Goal: Information Seeking & Learning: Learn about a topic

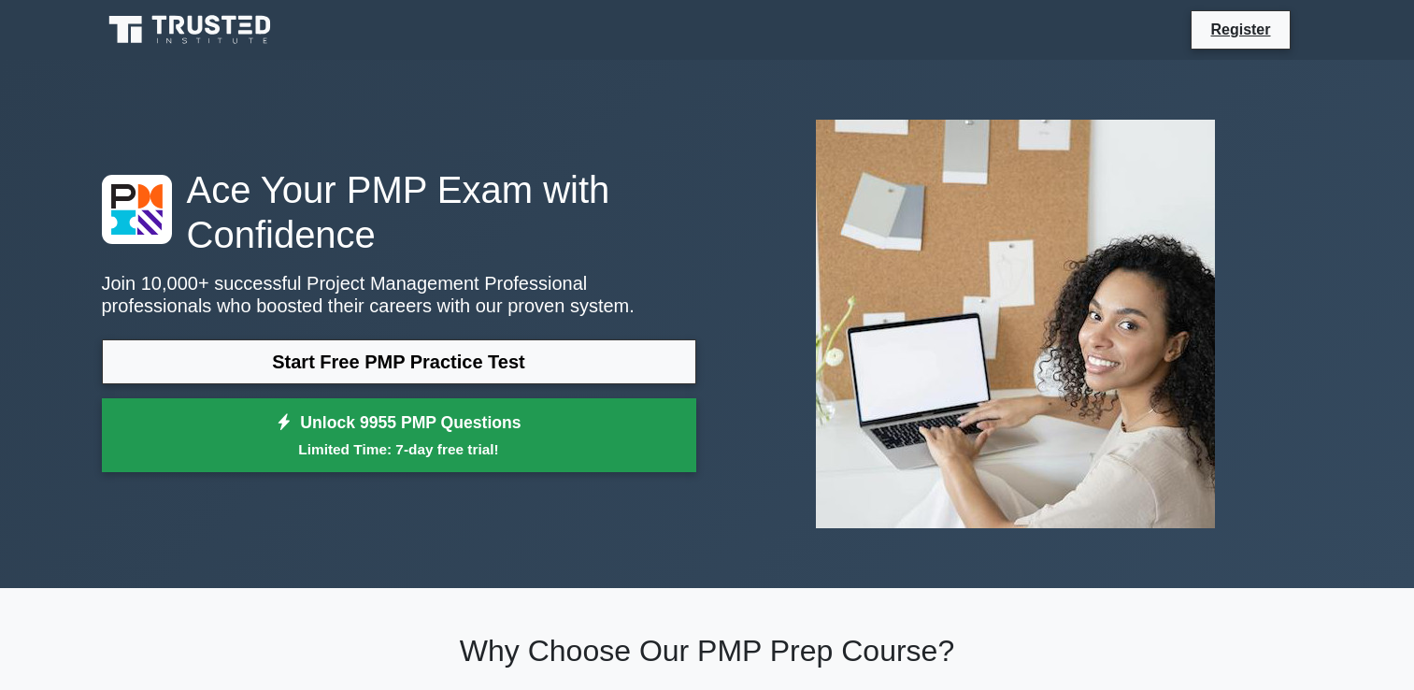
click at [351, 432] on link "Unlock 9955 PMP Questions Limited Time: 7-day free trial!" at bounding box center [399, 435] width 595 height 75
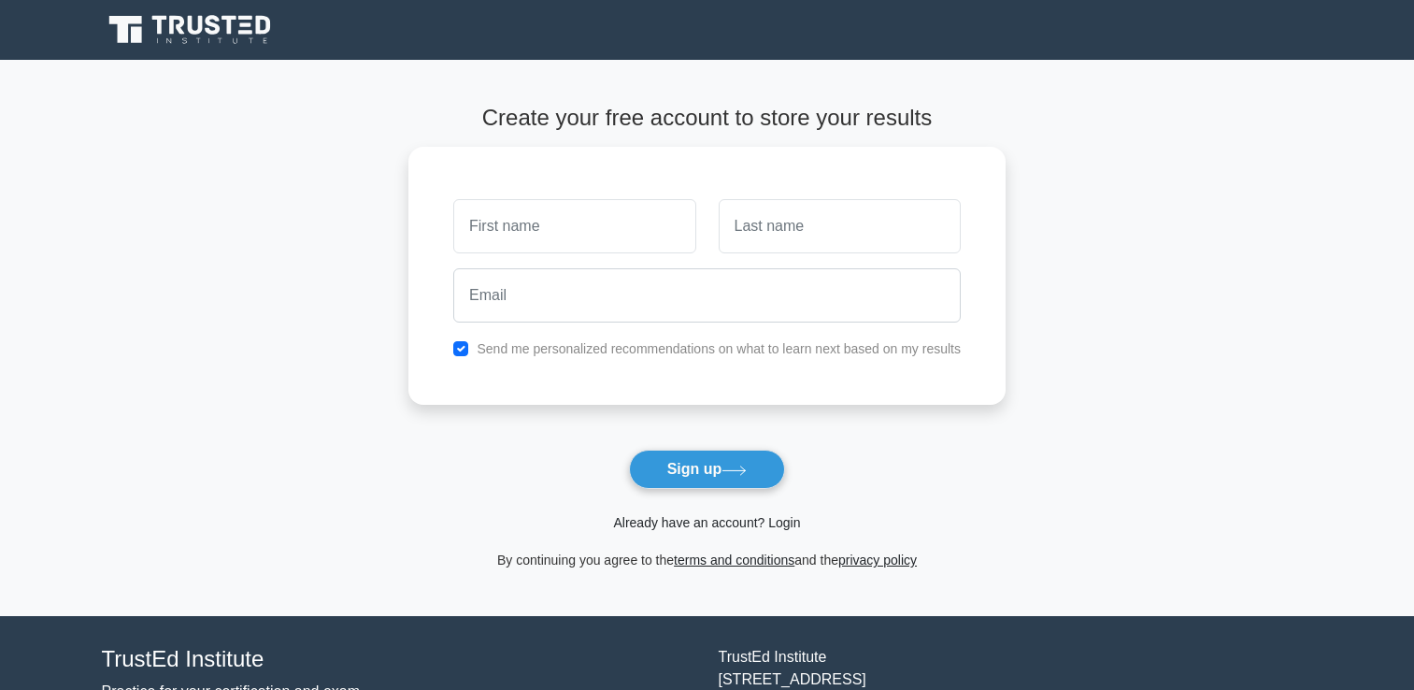
click at [669, 525] on link "Already have an account? Login" at bounding box center [706, 522] width 187 height 15
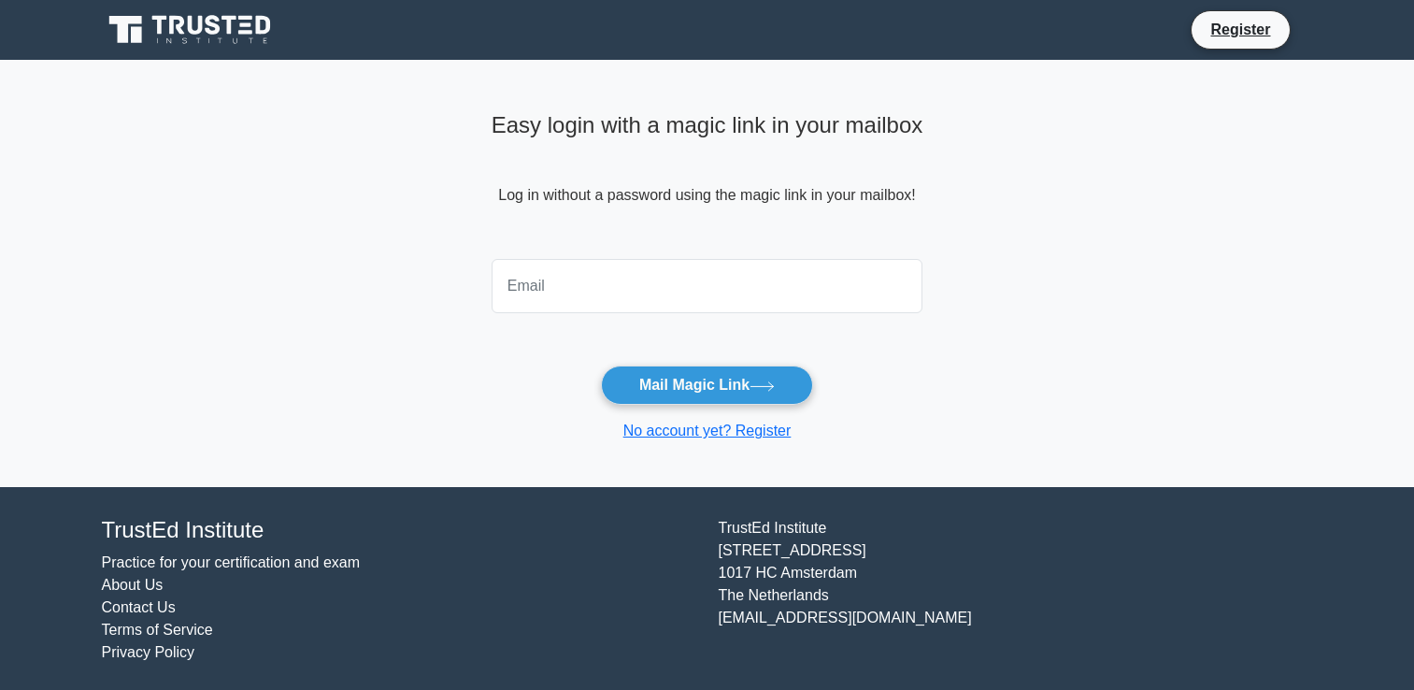
click at [512, 278] on input "email" at bounding box center [708, 286] width 432 height 54
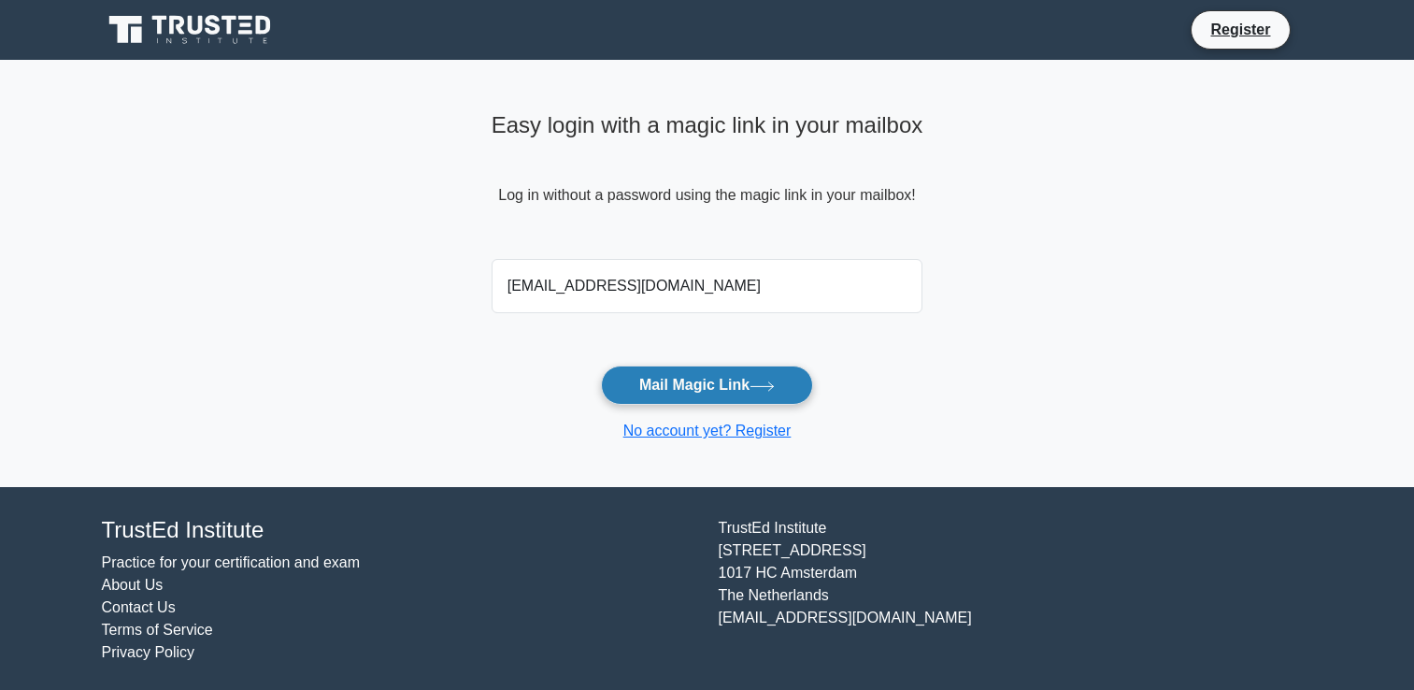
type input "samykhawla@yahoo.com"
click at [661, 377] on button "Mail Magic Link" at bounding box center [707, 385] width 212 height 39
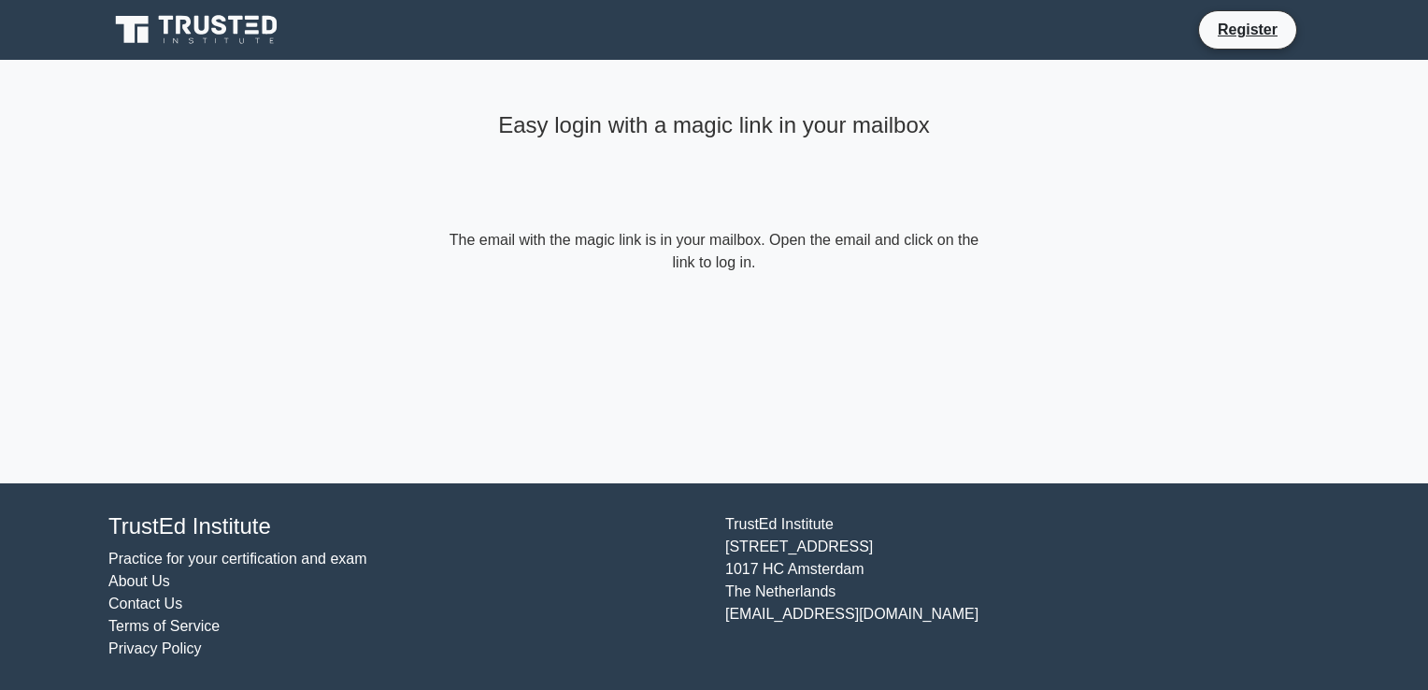
click at [223, 28] on icon at bounding box center [219, 25] width 15 height 20
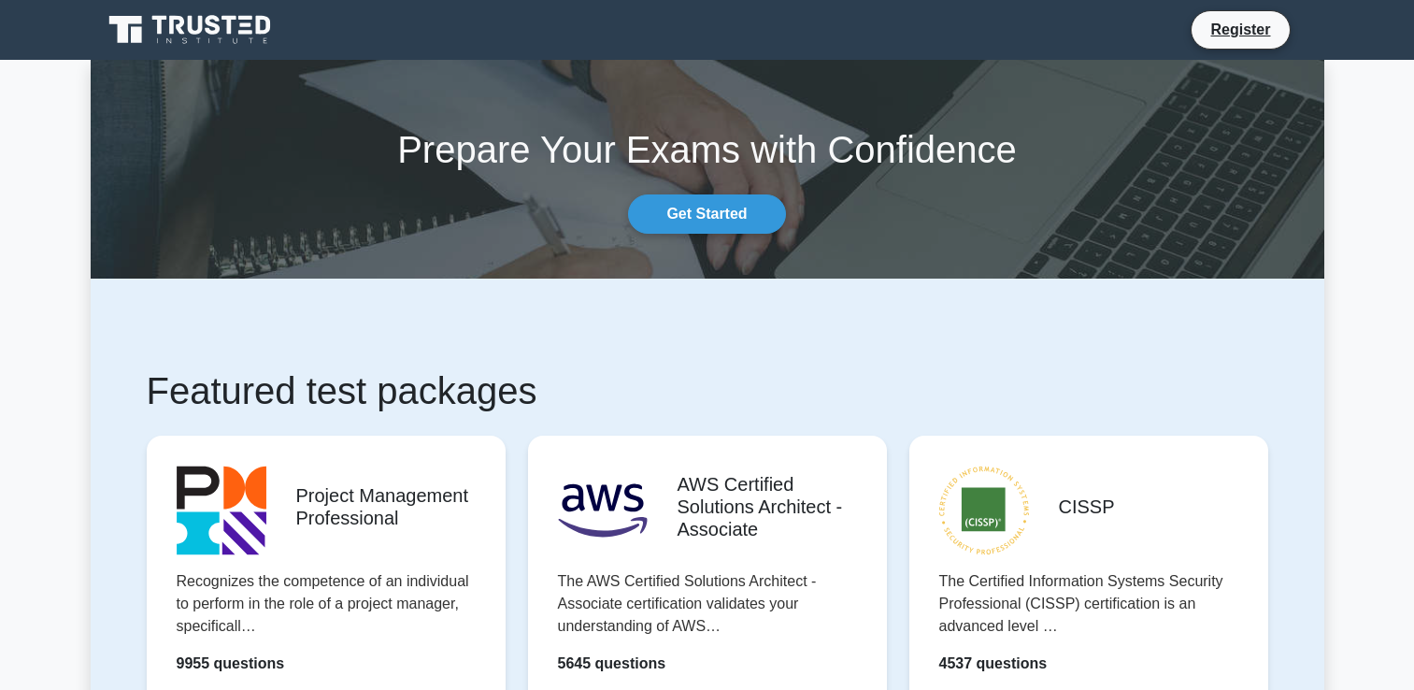
scroll to position [375, 0]
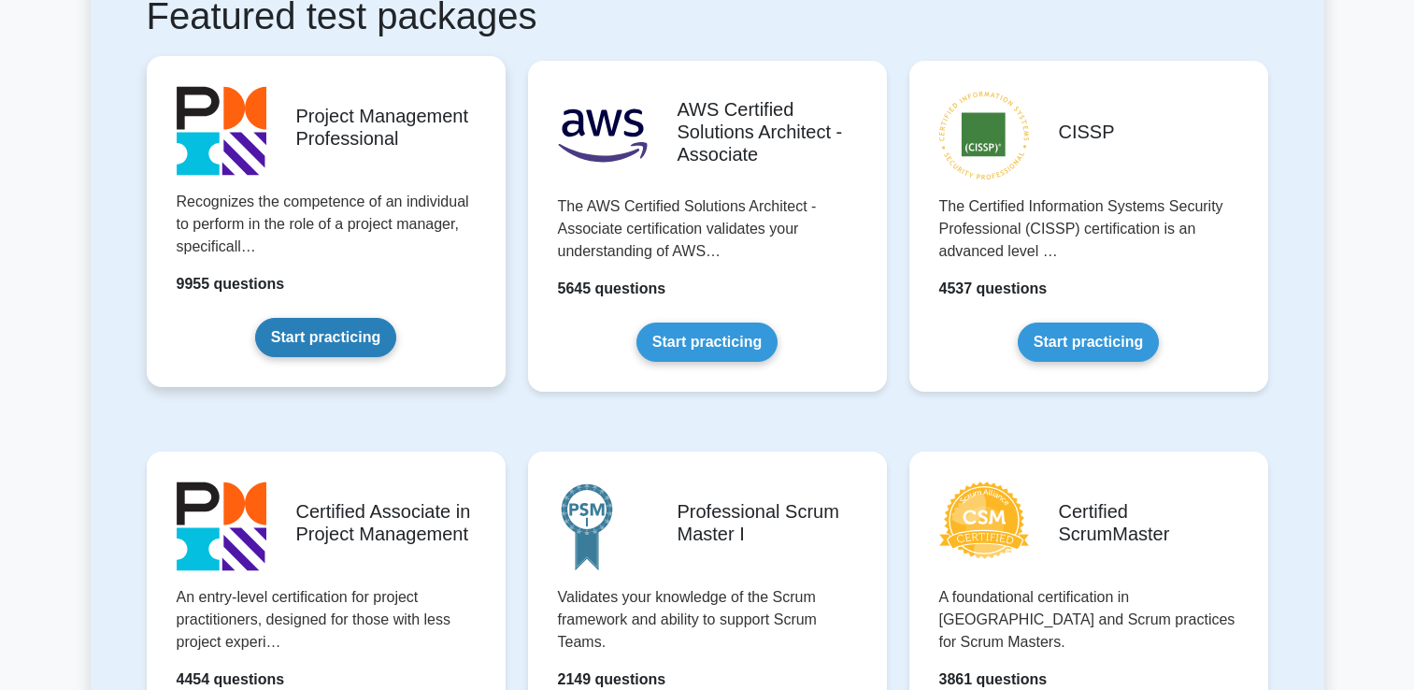
click at [327, 349] on link "Start practicing" at bounding box center [325, 337] width 141 height 39
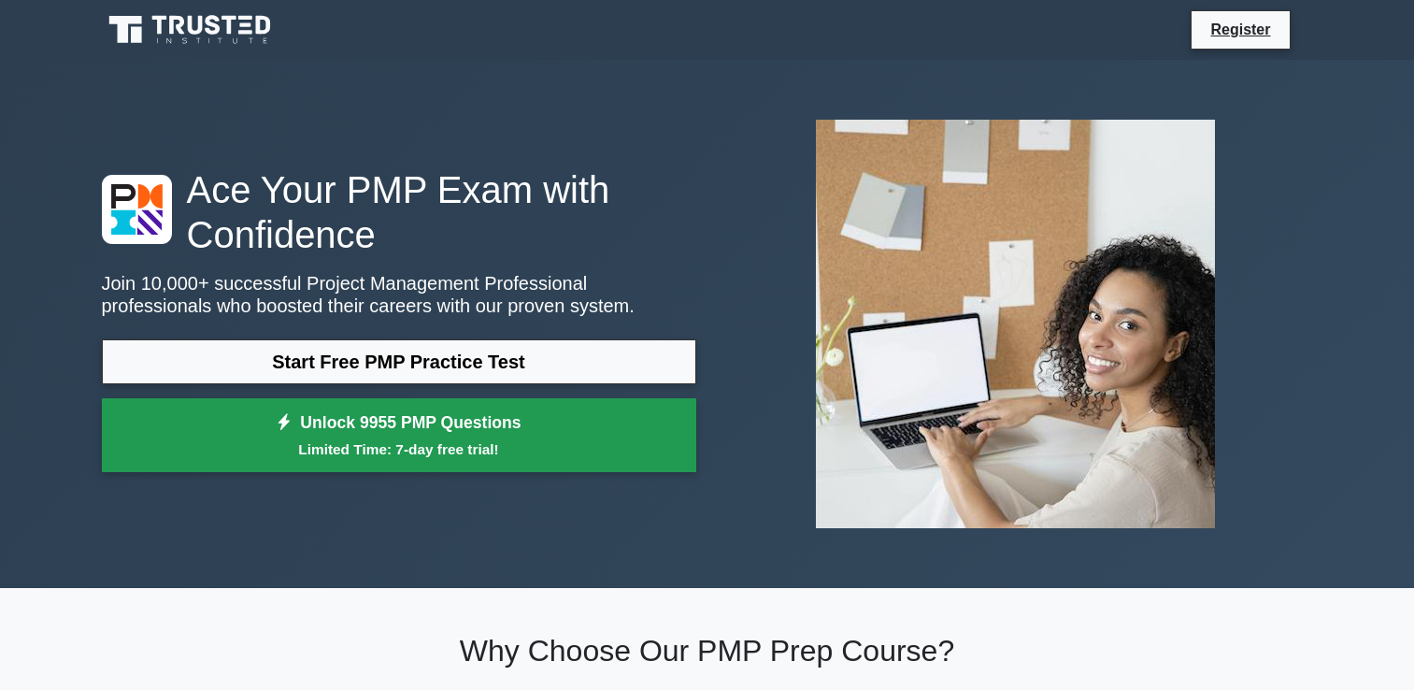
click at [370, 444] on small "Limited Time: 7-day free trial!" at bounding box center [399, 449] width 548 height 22
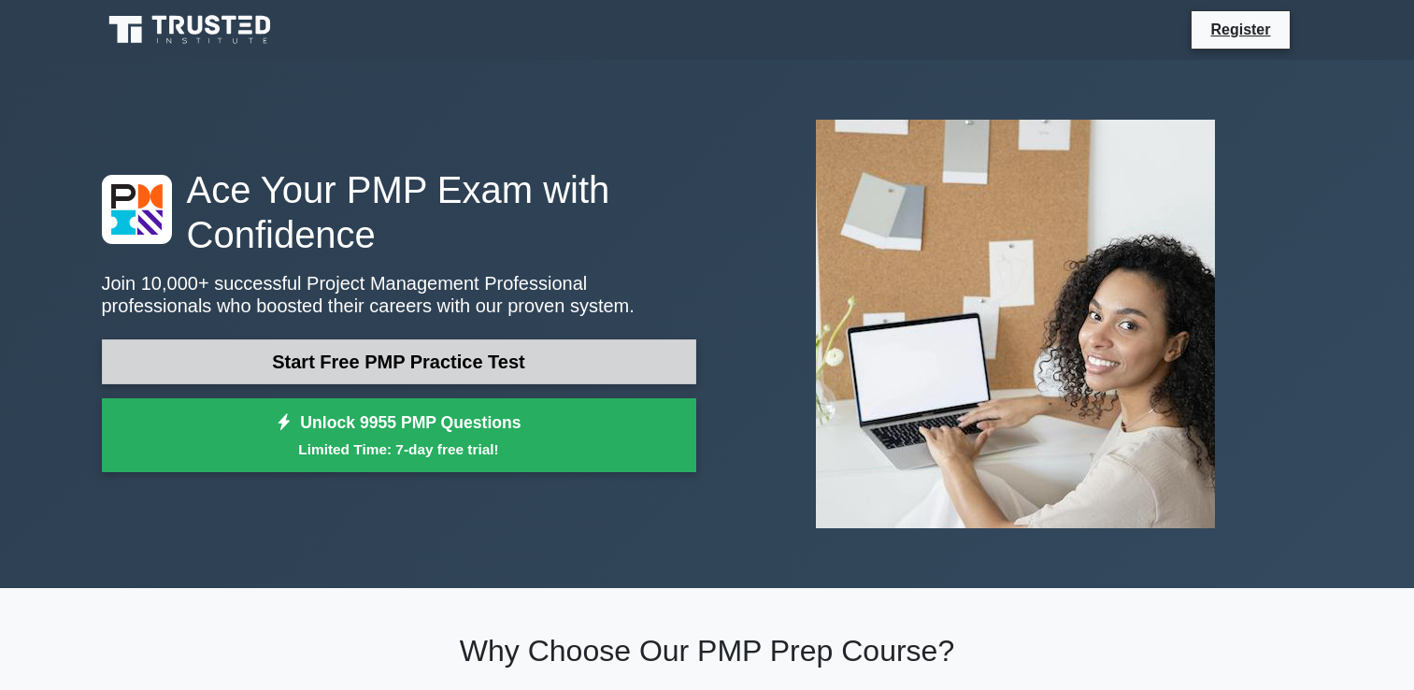
click at [304, 345] on link "Start Free PMP Practice Test" at bounding box center [399, 361] width 595 height 45
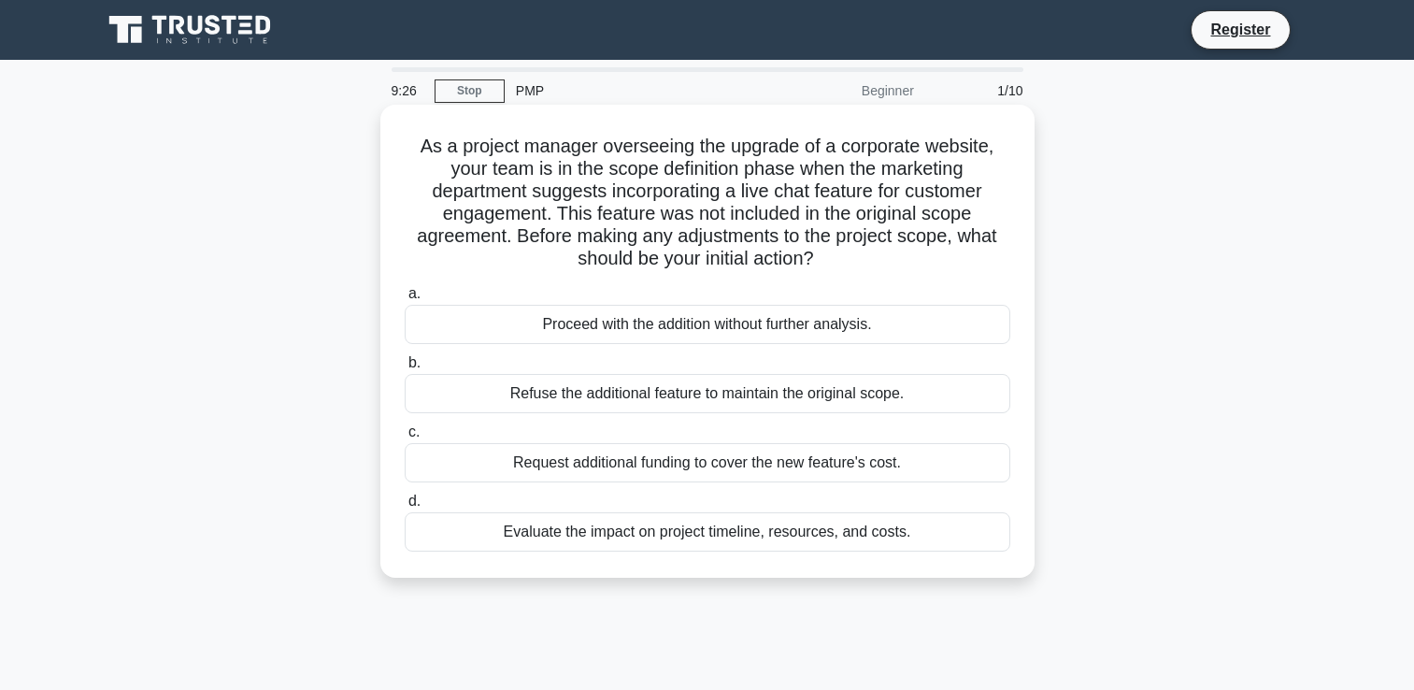
click at [638, 528] on div "Evaluate the impact on project timeline, resources, and costs." at bounding box center [708, 531] width 606 height 39
click at [405, 508] on input "d. Evaluate the impact on project timeline, resources, and costs." at bounding box center [405, 501] width 0 height 12
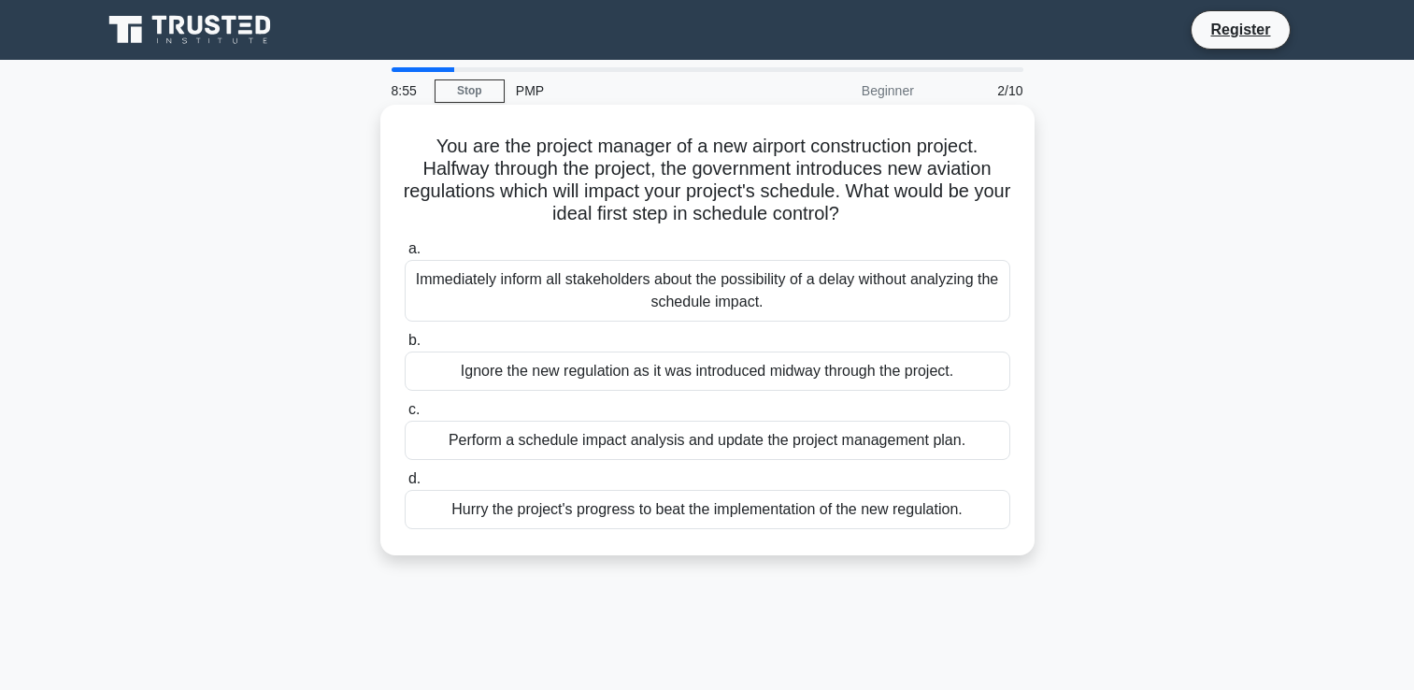
click at [602, 440] on div "Perform a schedule impact analysis and update the project management plan." at bounding box center [708, 440] width 606 height 39
click at [405, 416] on input "c. Perform a schedule impact analysis and update the project management plan." at bounding box center [405, 410] width 0 height 12
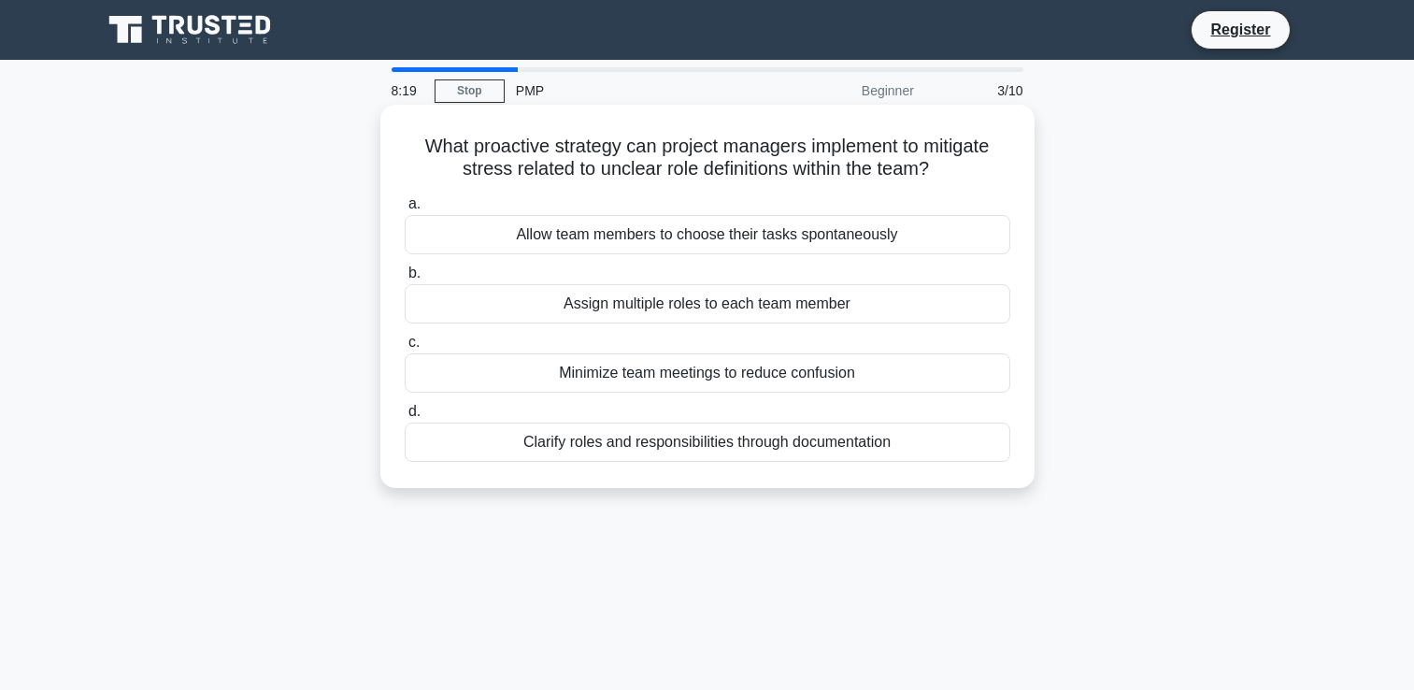
click at [586, 459] on div "Clarify roles and responsibilities through documentation" at bounding box center [708, 442] width 606 height 39
click at [405, 418] on input "d. Clarify roles and responsibilities through documentation" at bounding box center [405, 412] width 0 height 12
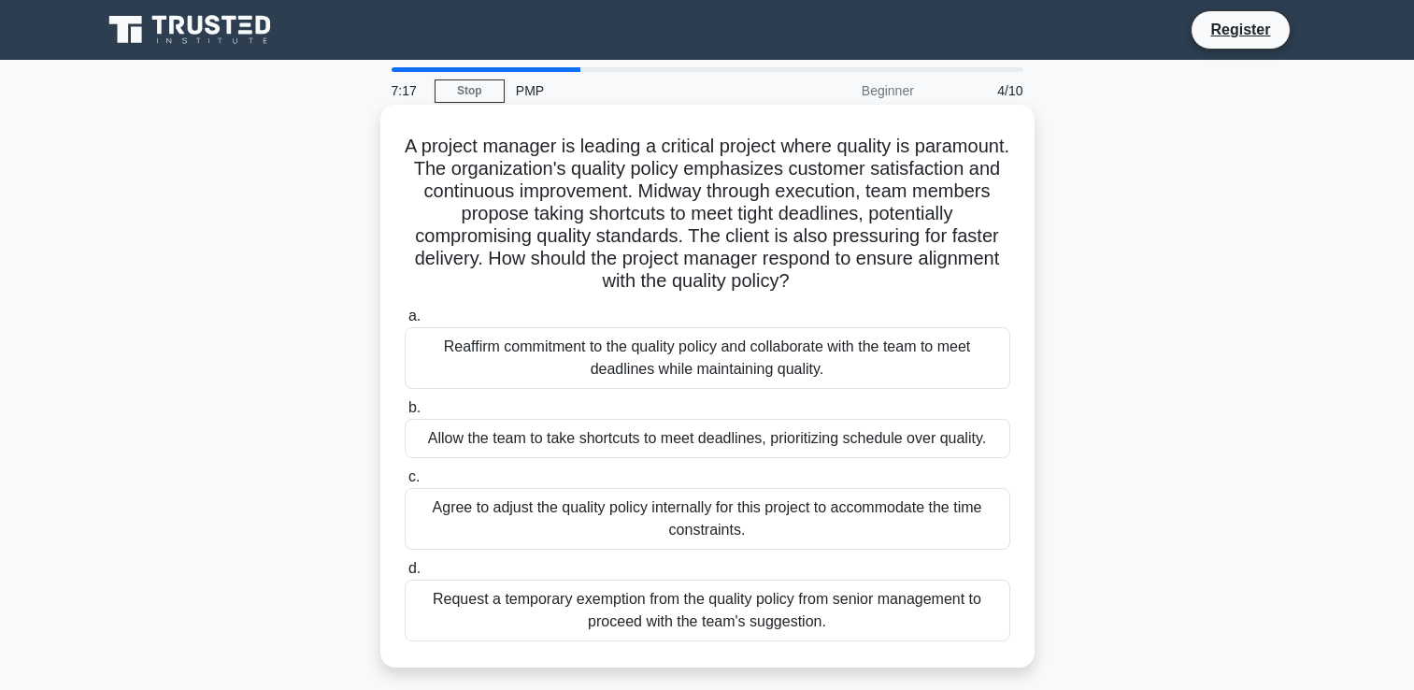
click at [592, 362] on div "Reaffirm commitment to the quality policy and collaborate with the team to meet…" at bounding box center [708, 358] width 606 height 62
click at [405, 323] on input "a. Reaffirm commitment to the quality policy and collaborate with the team to m…" at bounding box center [405, 316] width 0 height 12
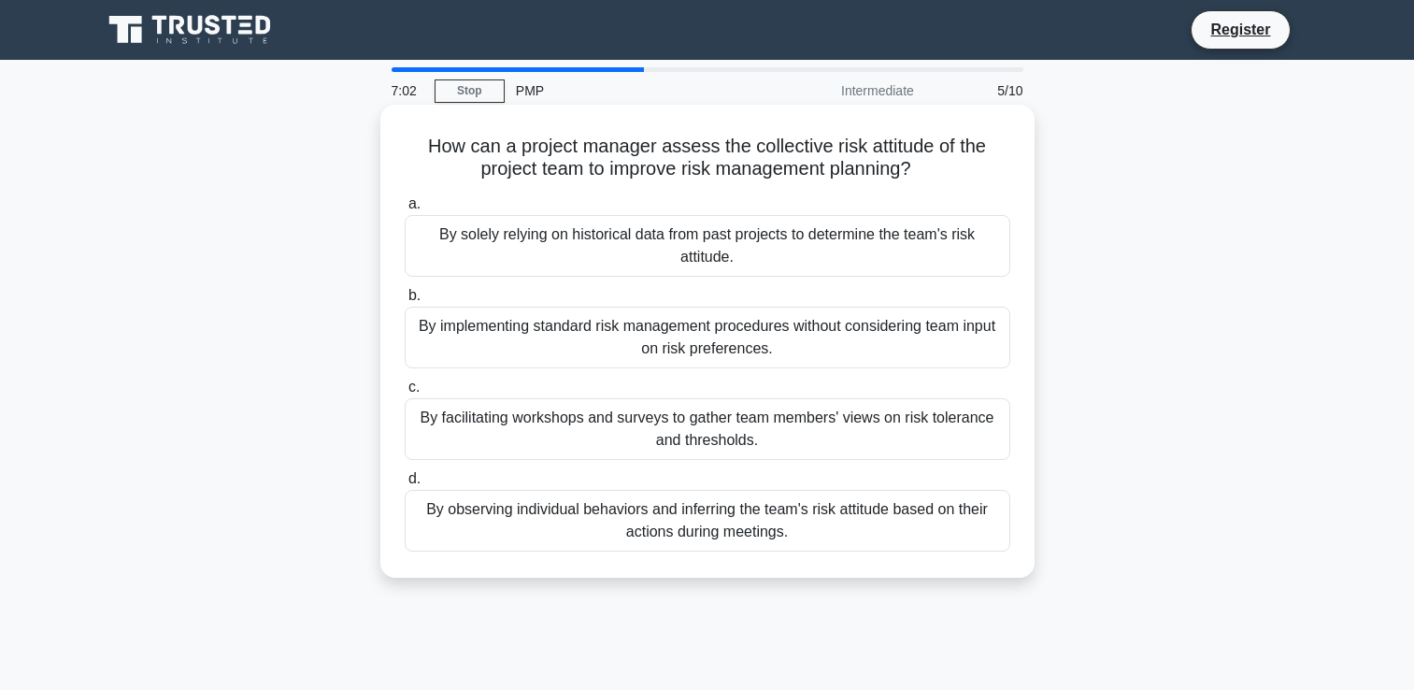
click at [512, 427] on div "By facilitating workshops and surveys to gather team members' views on risk tol…" at bounding box center [708, 429] width 606 height 62
click at [405, 394] on input "c. By facilitating workshops and surveys to gather team members' views on risk …" at bounding box center [405, 387] width 0 height 12
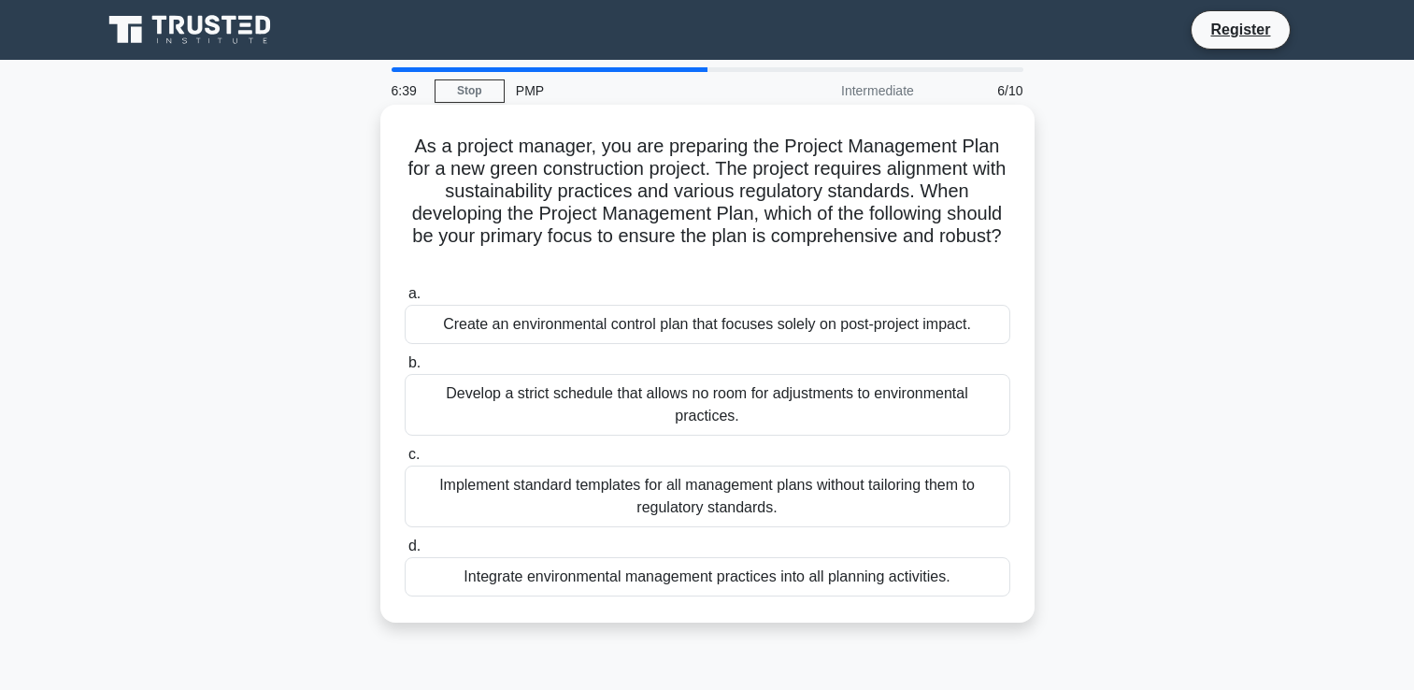
click at [632, 577] on div "Integrate environmental management practices into all planning activities." at bounding box center [708, 576] width 606 height 39
click at [405, 552] on input "d. Integrate environmental management practices into all planning activities." at bounding box center [405, 546] width 0 height 12
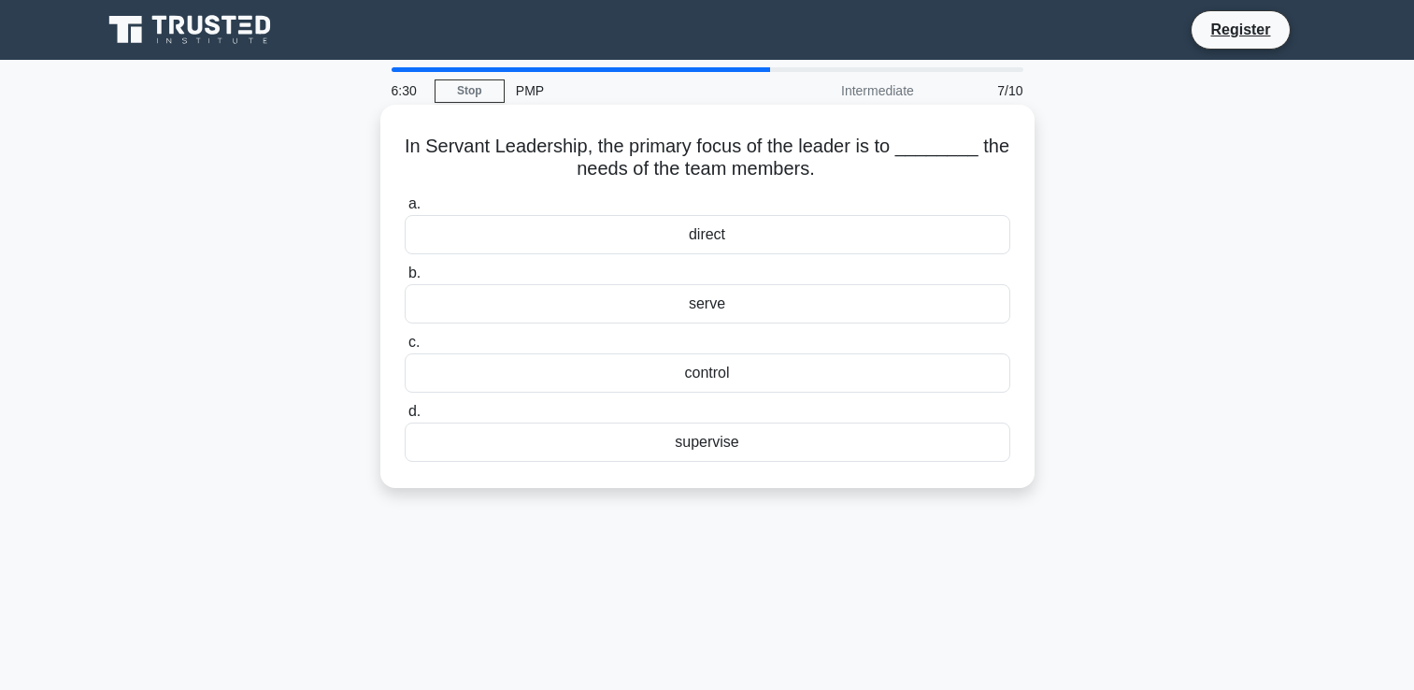
click at [598, 315] on div "serve" at bounding box center [708, 303] width 606 height 39
click at [405, 280] on input "b. serve" at bounding box center [405, 273] width 0 height 12
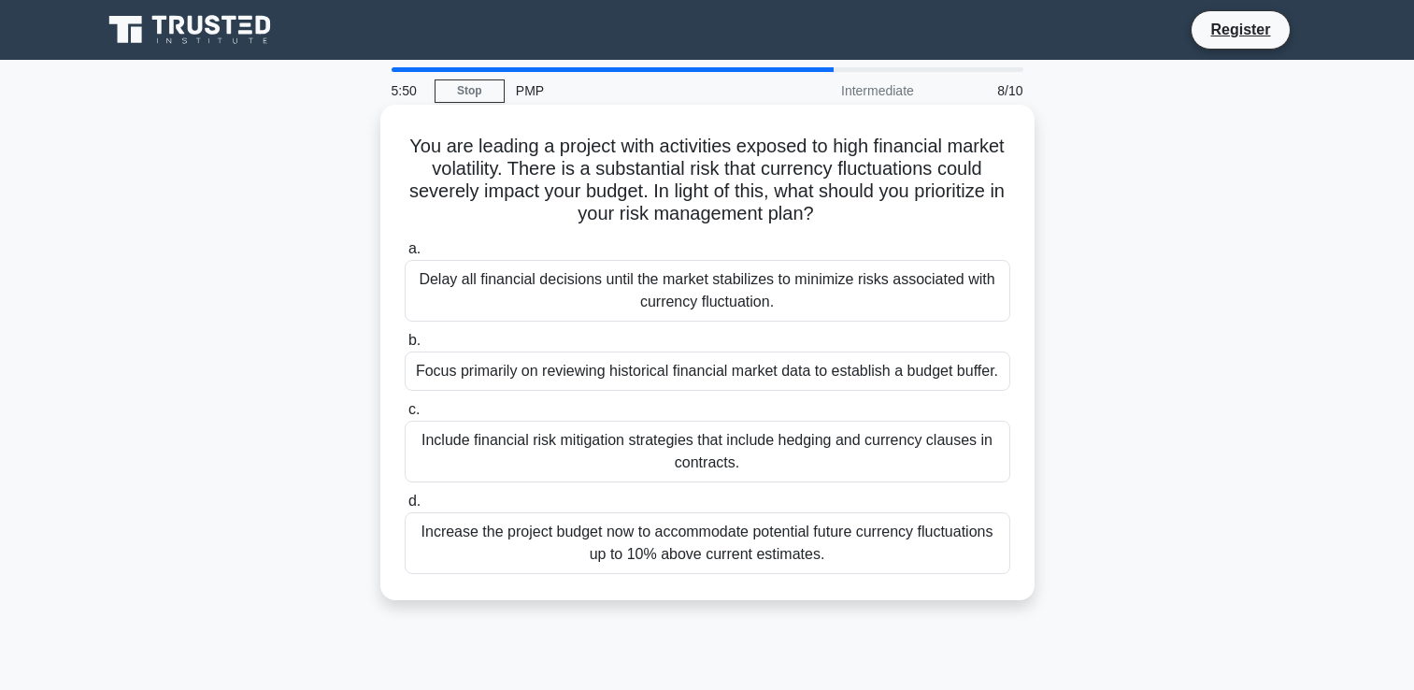
click at [563, 460] on div "Include financial risk mitigation strategies that include hedging and currency …" at bounding box center [708, 452] width 606 height 62
click at [405, 416] on input "c. Include financial risk mitigation strategies that include hedging and curren…" at bounding box center [405, 410] width 0 height 12
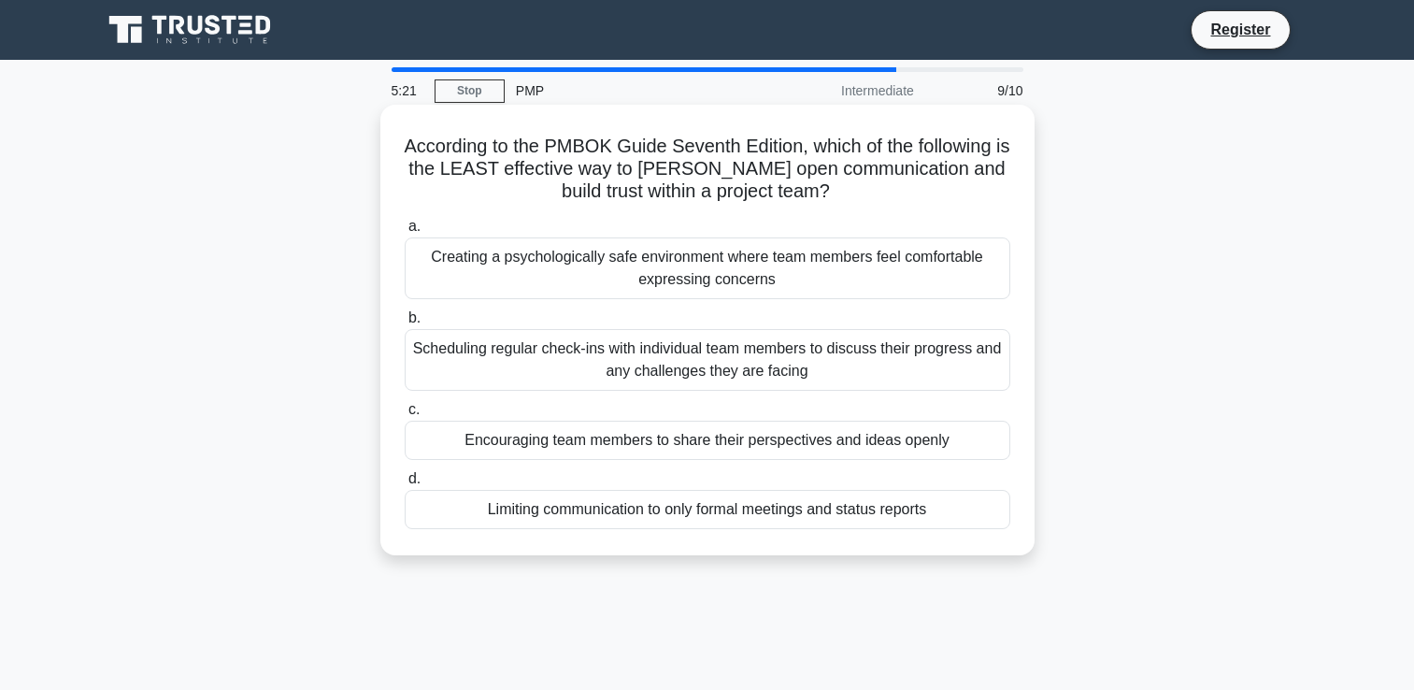
click at [662, 509] on div "Limiting communication to only formal meetings and status reports" at bounding box center [708, 509] width 606 height 39
click at [405, 485] on input "d. Limiting communication to only formal meetings and status reports" at bounding box center [405, 479] width 0 height 12
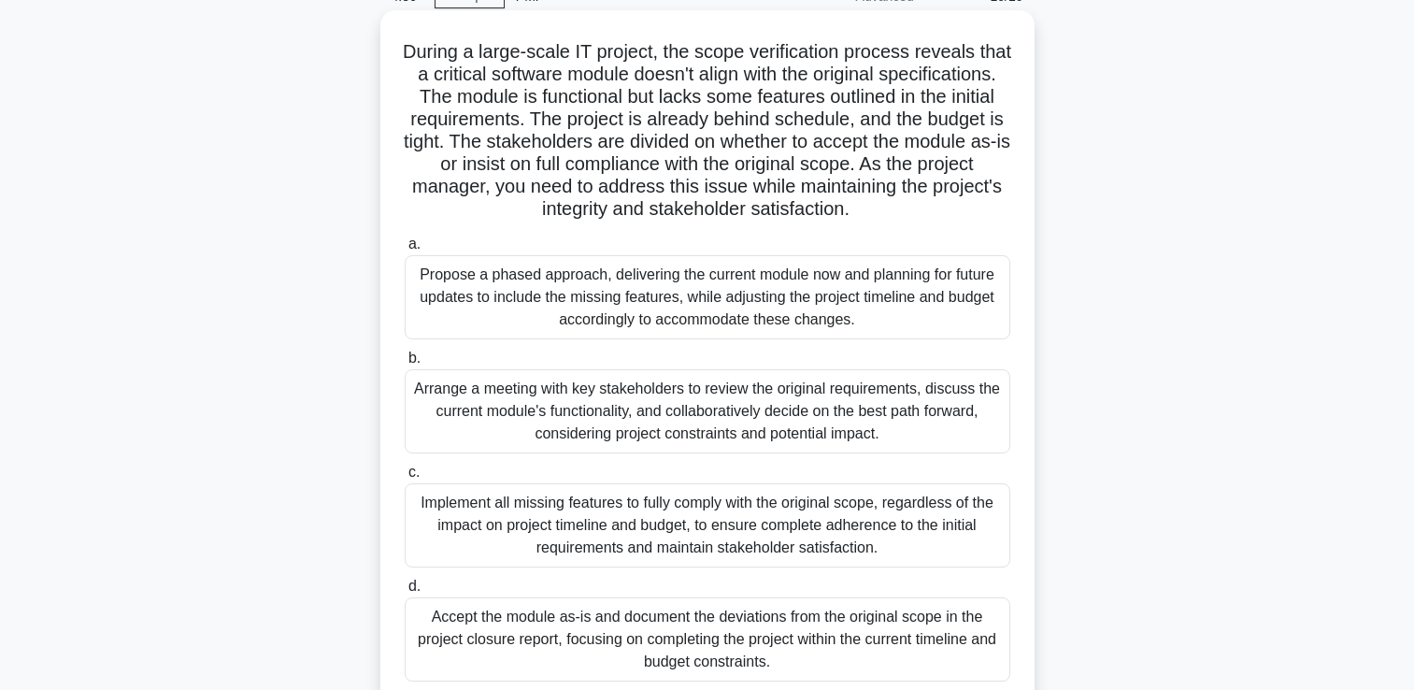
scroll to position [186, 0]
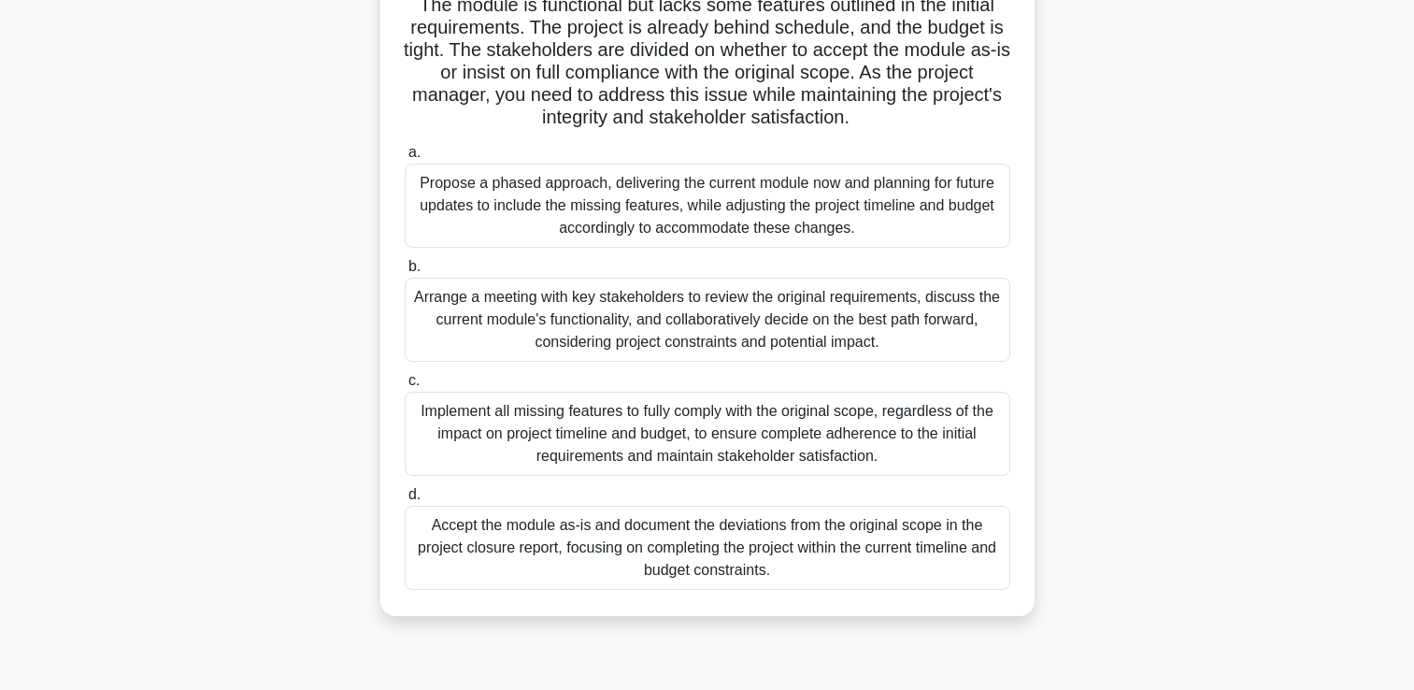
click at [491, 340] on div "Arrange a meeting with key stakeholders to review the original requirements, di…" at bounding box center [708, 320] width 606 height 84
click at [405, 273] on input "b. Arrange a meeting with key stakeholders to review the original requirements,…" at bounding box center [405, 267] width 0 height 12
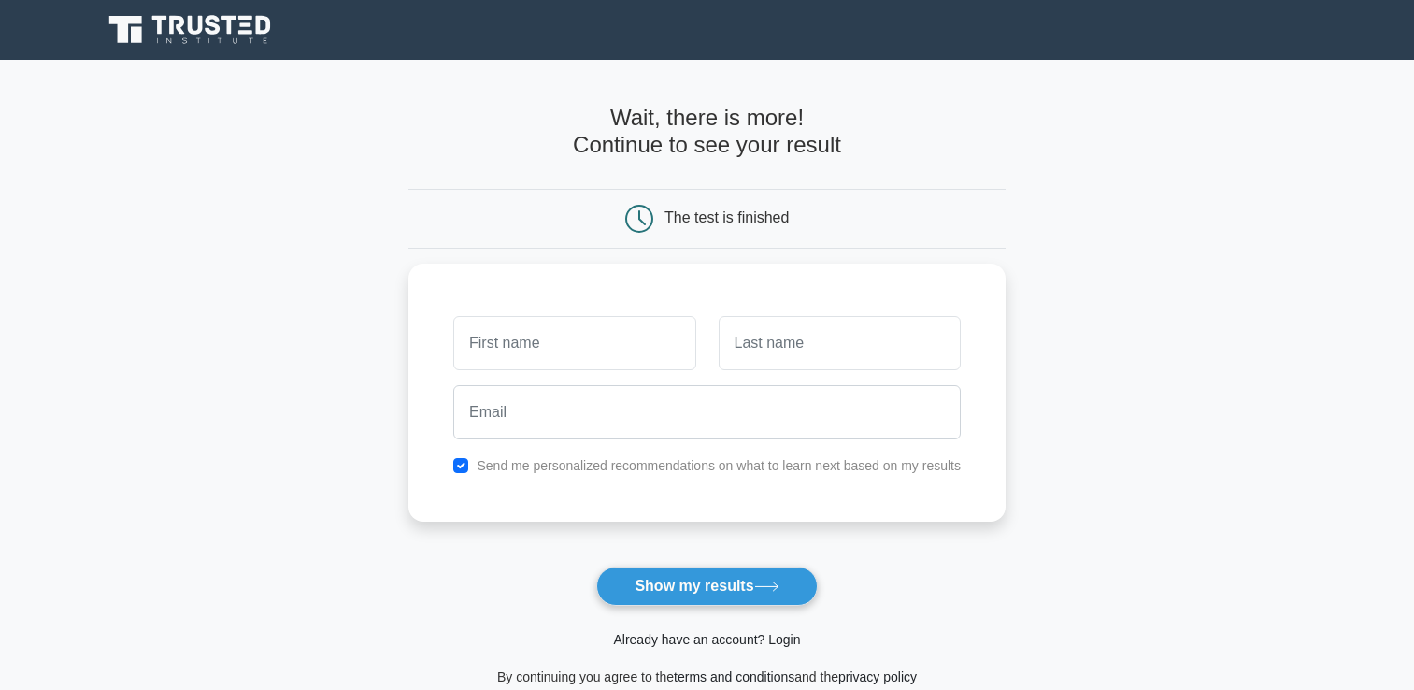
click at [667, 638] on link "Already have an account? Login" at bounding box center [706, 639] width 187 height 15
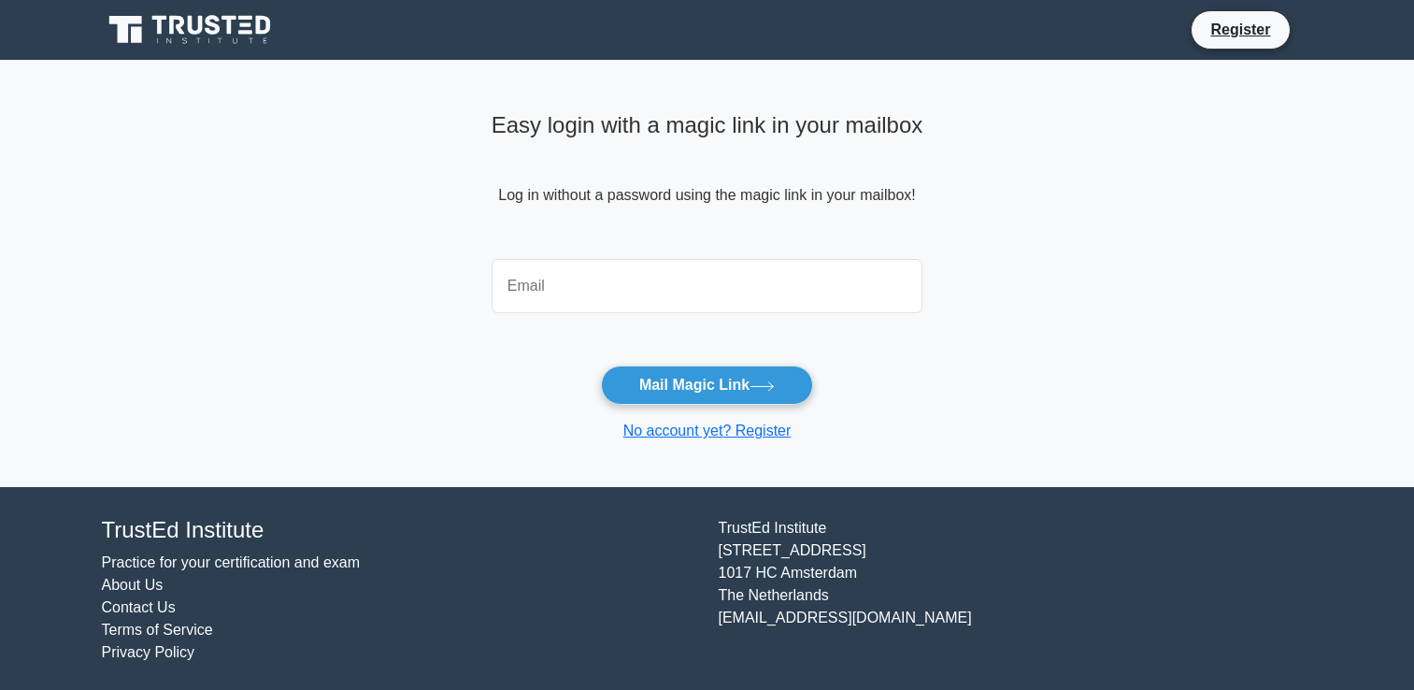
click at [530, 290] on input "email" at bounding box center [708, 286] width 432 height 54
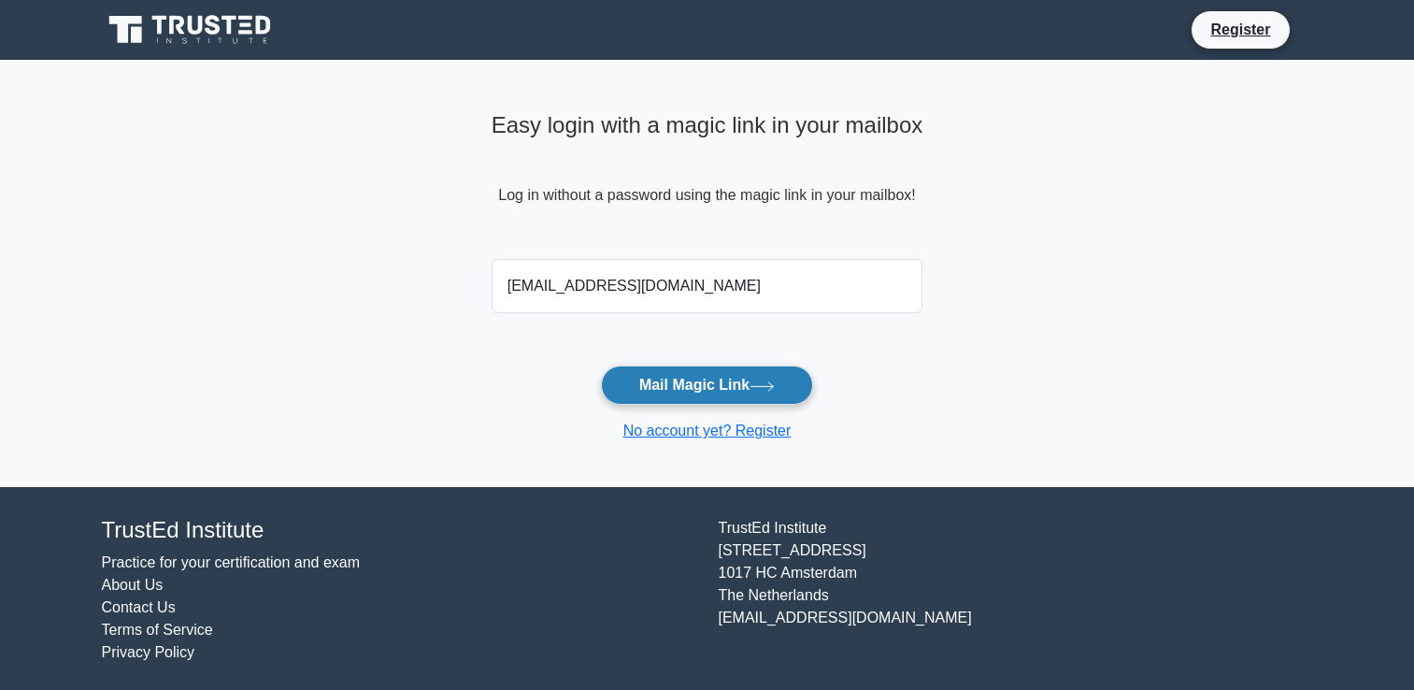
type input "[EMAIL_ADDRESS][DOMAIN_NAME]"
click at [649, 382] on button "Mail Magic Link" at bounding box center [707, 385] width 212 height 39
